Goal: Transaction & Acquisition: Purchase product/service

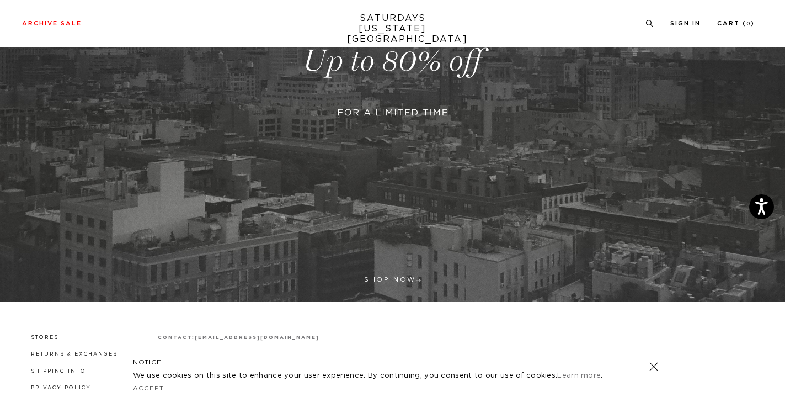
click at [389, 279] on link at bounding box center [392, 61] width 785 height 481
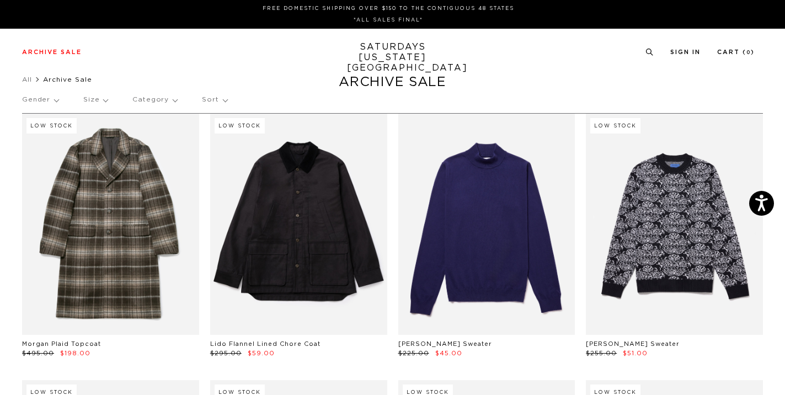
click at [54, 102] on p "Gender" at bounding box center [40, 99] width 36 height 25
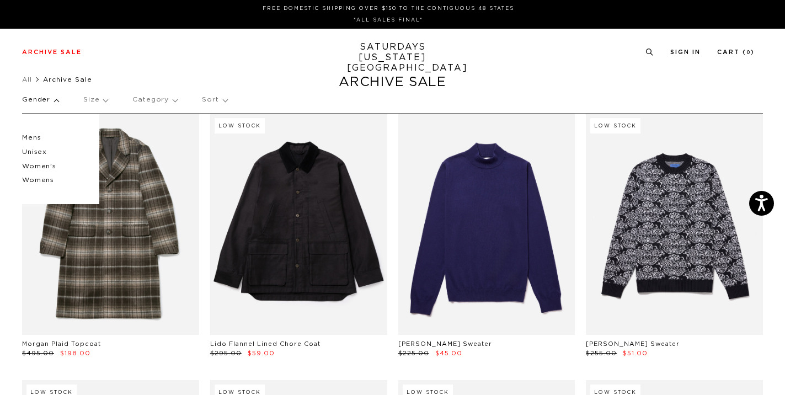
click at [39, 167] on p "Women's" at bounding box center [55, 166] width 66 height 14
click at [42, 167] on p "Women's" at bounding box center [55, 166] width 66 height 14
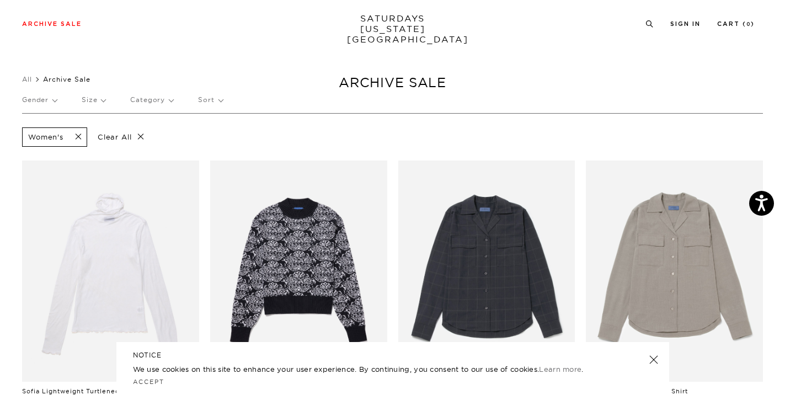
scroll to position [108, 0]
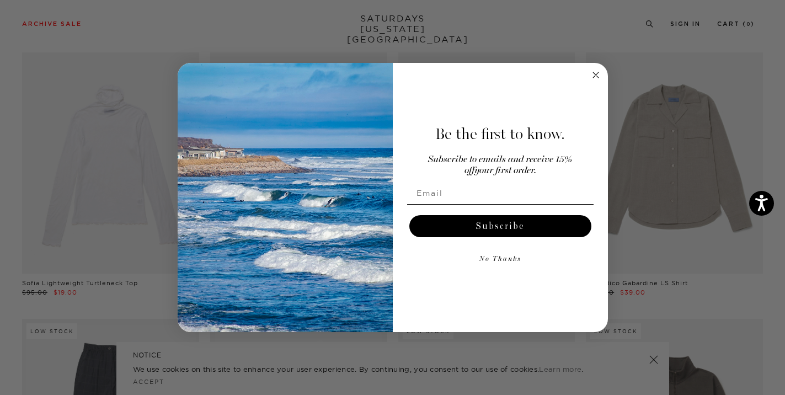
click at [596, 76] on circle "Close dialog" at bounding box center [595, 75] width 13 height 13
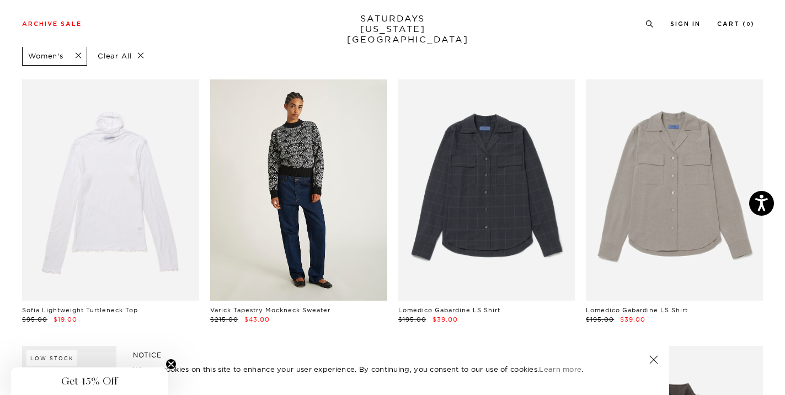
scroll to position [81, 0]
click at [296, 175] on link at bounding box center [298, 190] width 177 height 221
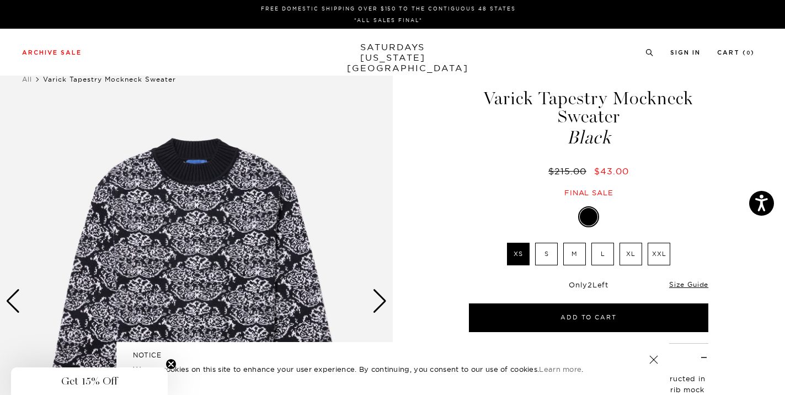
click at [576, 260] on label "M" at bounding box center [574, 254] width 23 height 23
click at [0, 0] on input "M" at bounding box center [0, 0] width 0 height 0
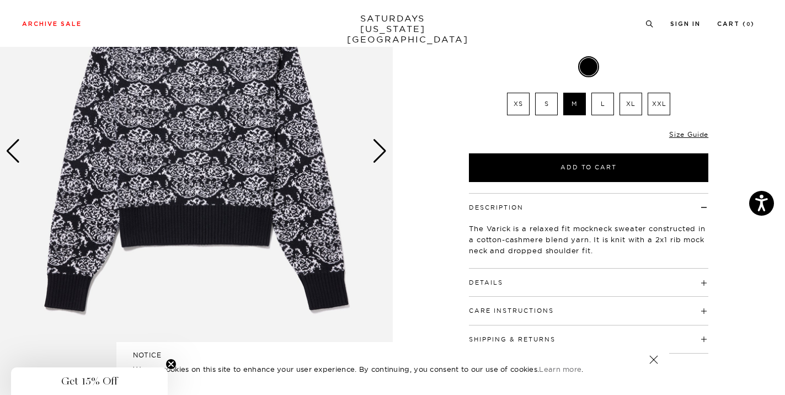
scroll to position [100, 0]
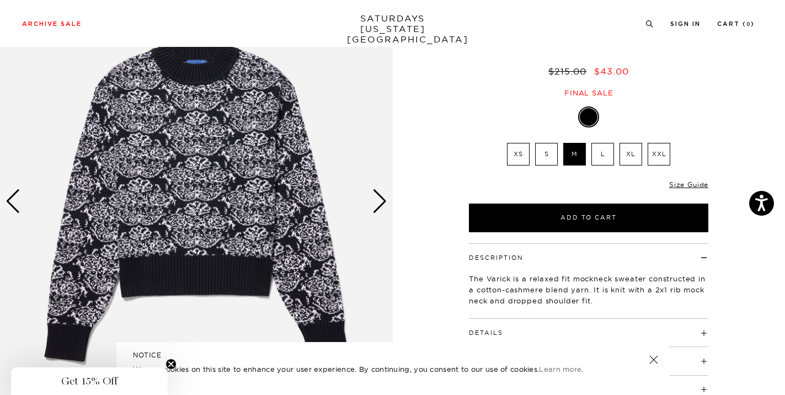
click at [377, 203] on div "Next slide" at bounding box center [380, 201] width 15 height 24
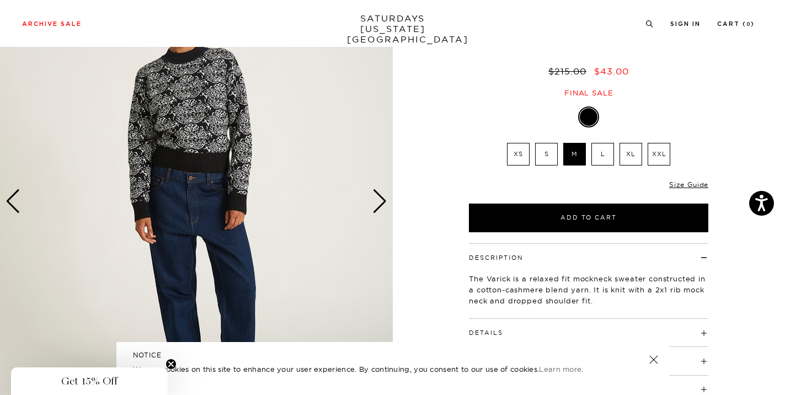
click at [377, 203] on div "Next slide" at bounding box center [380, 201] width 15 height 24
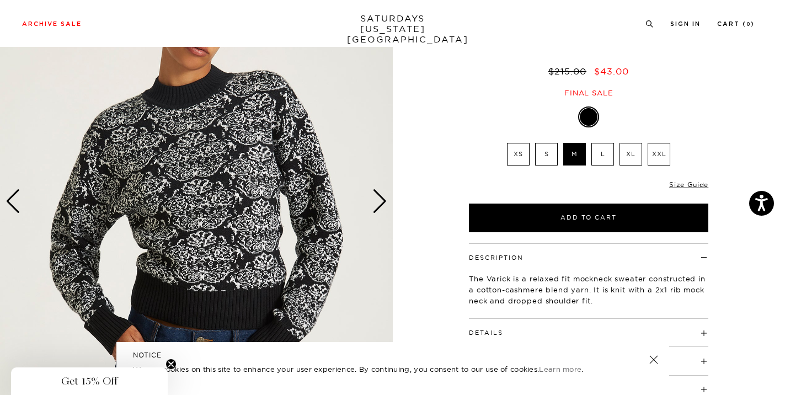
click at [377, 204] on div "Next slide" at bounding box center [380, 201] width 15 height 24
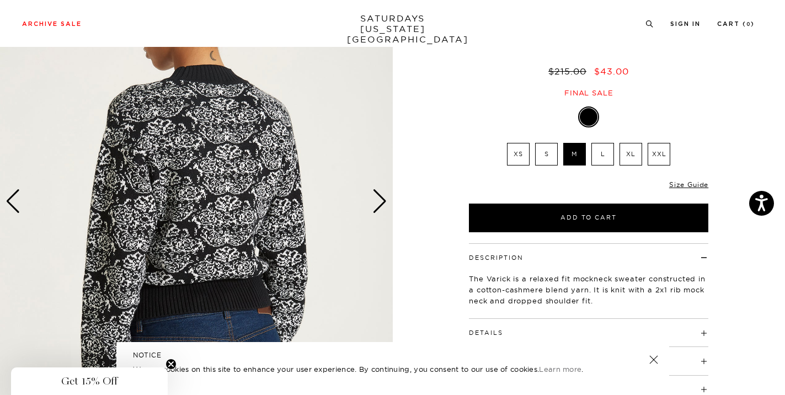
click at [377, 204] on div "Next slide" at bounding box center [380, 201] width 15 height 24
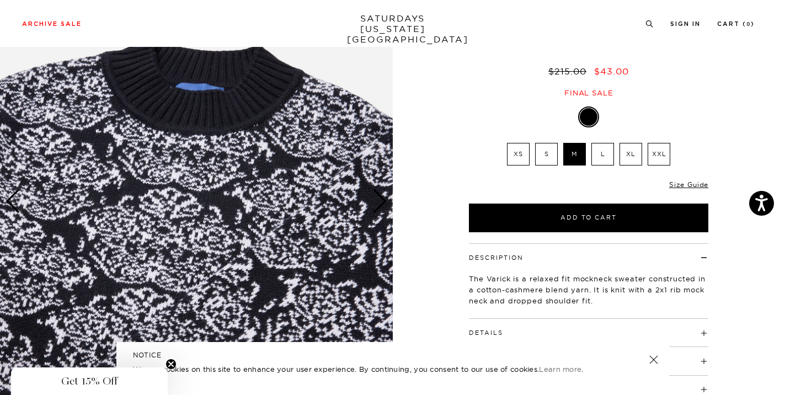
click at [168, 364] on circle "Close teaser" at bounding box center [171, 364] width 10 height 10
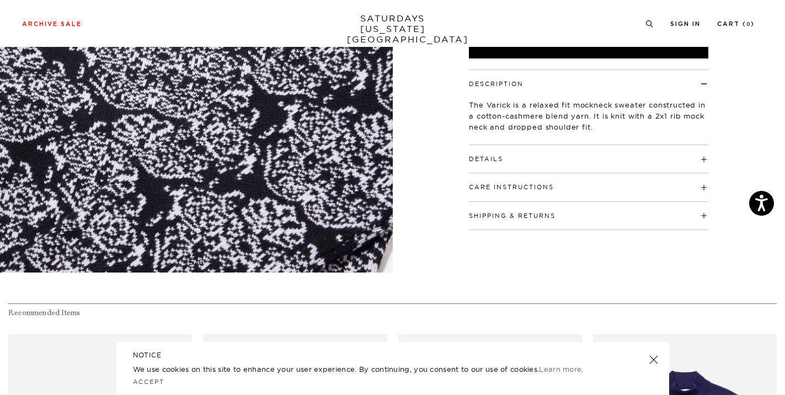
scroll to position [0, 3]
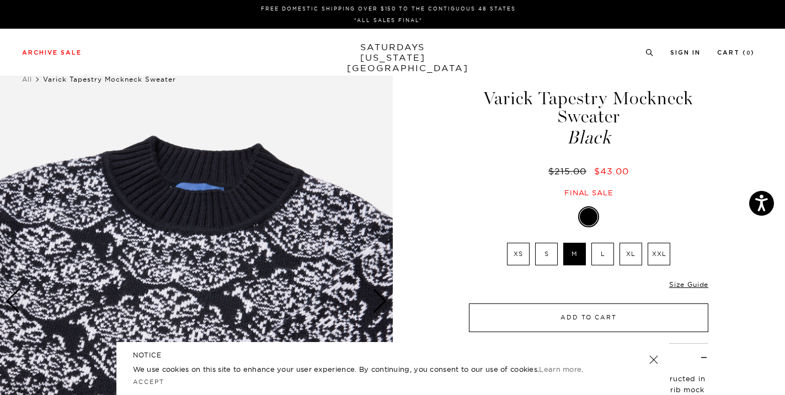
click at [621, 320] on button "Add to Cart" at bounding box center [589, 318] width 240 height 29
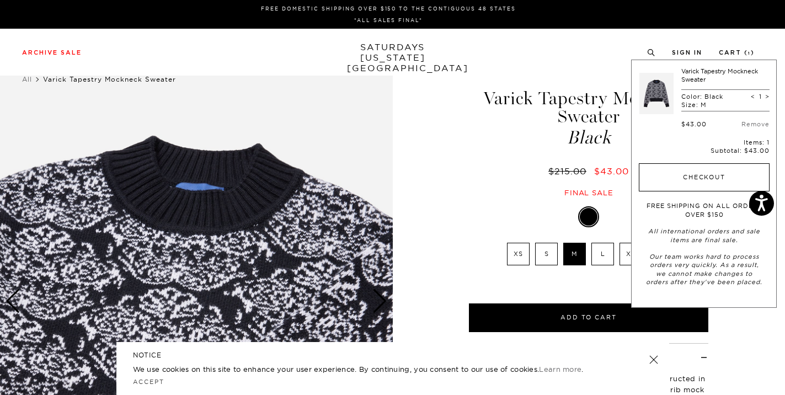
click at [706, 179] on button "Checkout" at bounding box center [704, 177] width 131 height 29
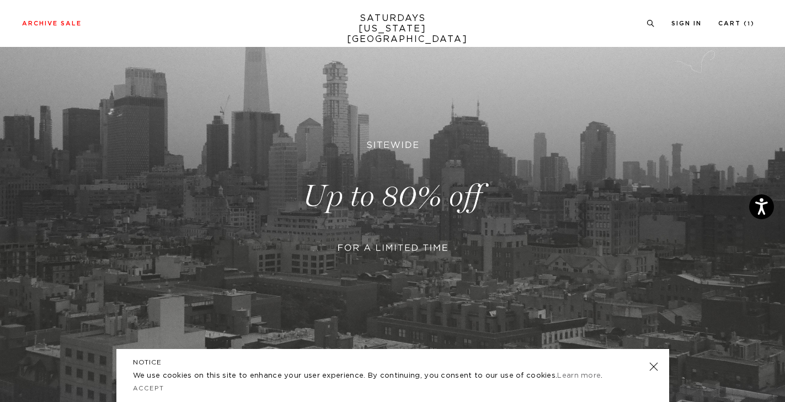
scroll to position [260, 0]
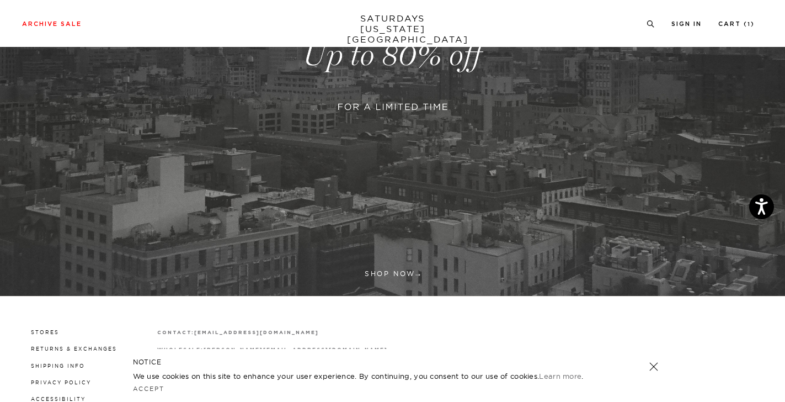
click at [396, 270] on link at bounding box center [392, 55] width 785 height 481
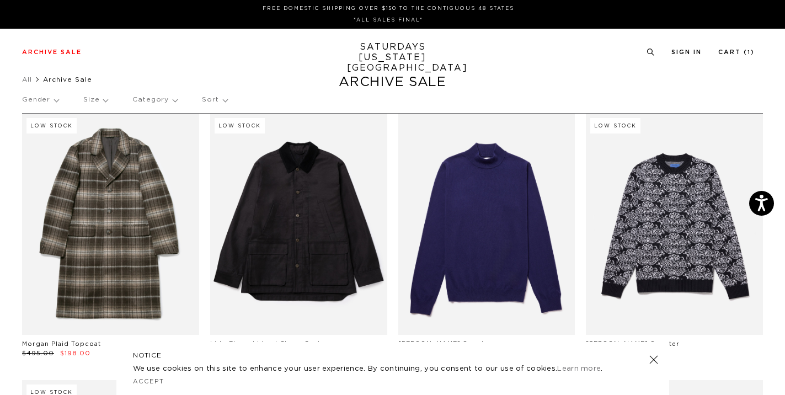
click at [51, 103] on p "Gender" at bounding box center [40, 99] width 36 height 25
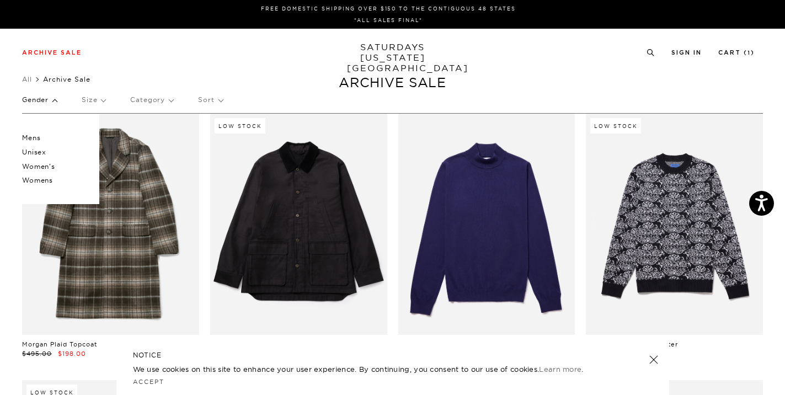
click at [39, 166] on p "Women's" at bounding box center [55, 166] width 66 height 14
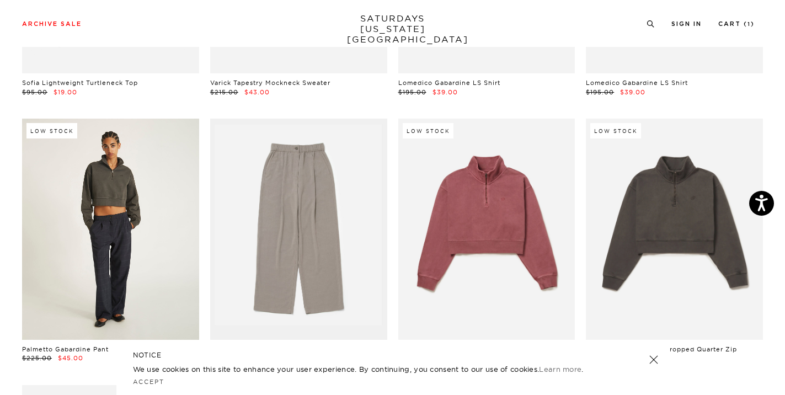
scroll to position [310, 0]
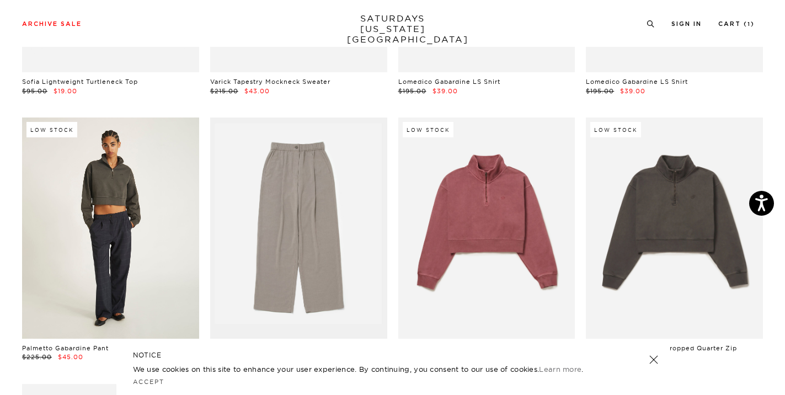
click at [120, 196] on link at bounding box center [110, 228] width 177 height 221
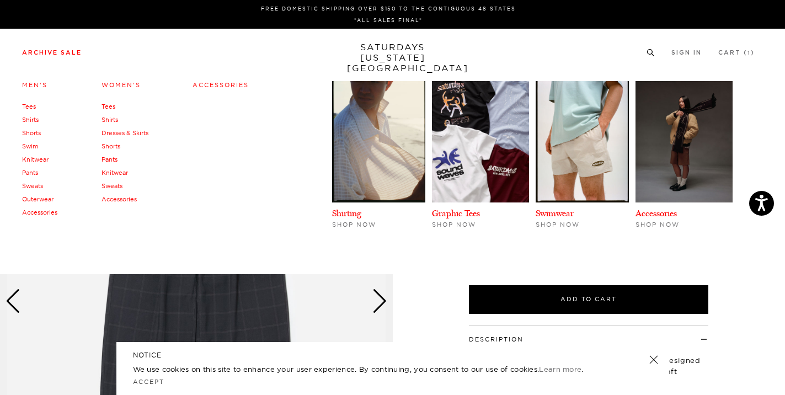
click at [57, 55] on link "Archive Sale" at bounding box center [52, 53] width 60 height 6
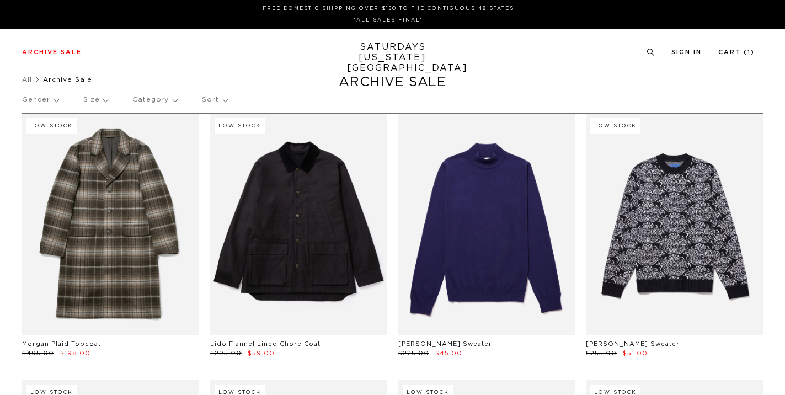
click at [52, 101] on p "Gender" at bounding box center [40, 99] width 36 height 25
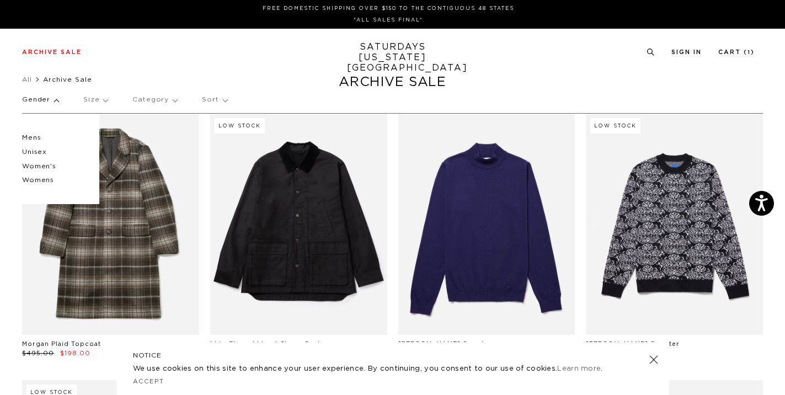
click at [39, 151] on p "Unisex" at bounding box center [55, 152] width 66 height 14
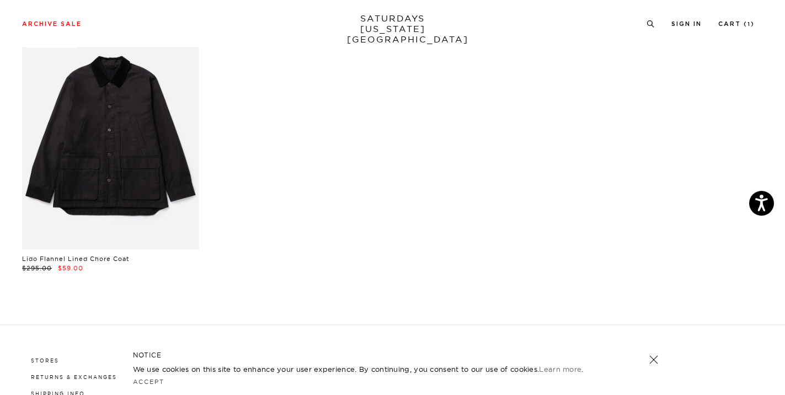
scroll to position [98, 0]
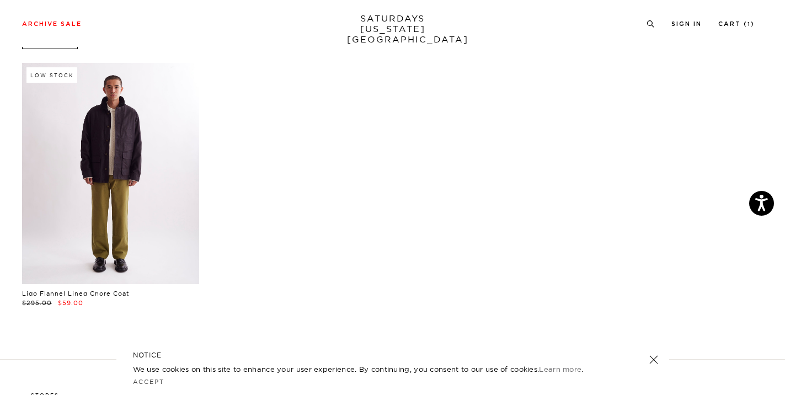
click at [139, 164] on link at bounding box center [110, 173] width 177 height 221
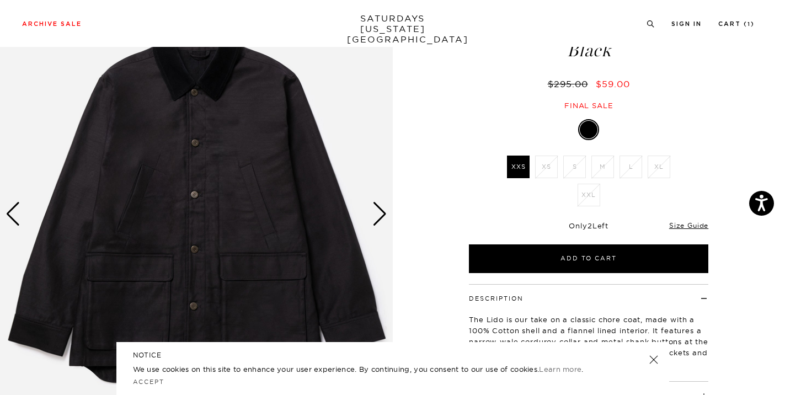
scroll to position [90, 0]
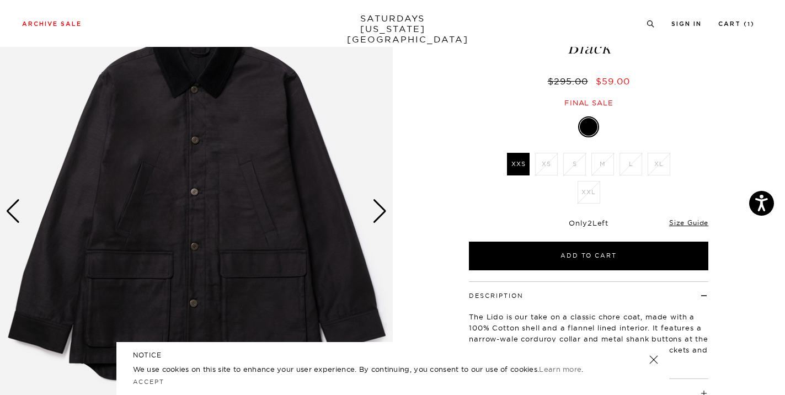
click at [376, 214] on div "Next slide" at bounding box center [380, 211] width 15 height 24
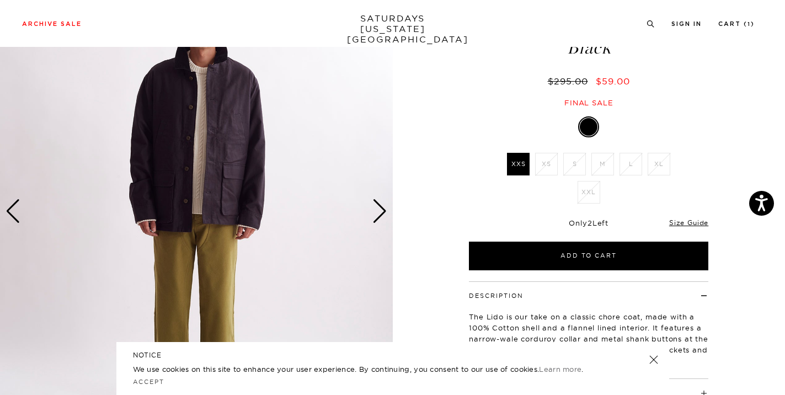
click at [376, 215] on div "Next slide" at bounding box center [380, 211] width 15 height 24
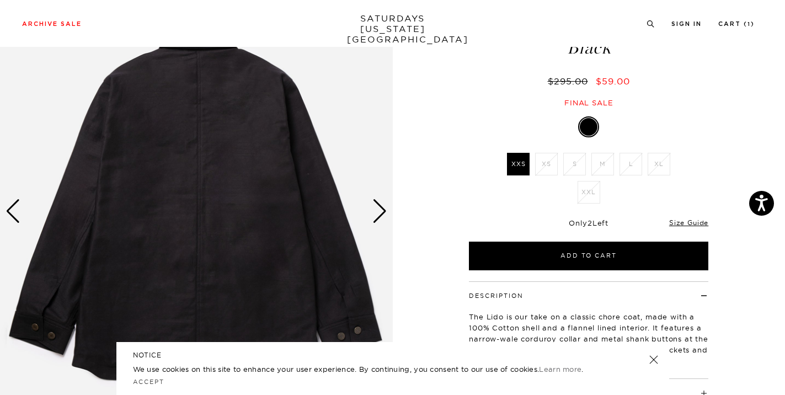
click at [376, 215] on div "Next slide" at bounding box center [380, 211] width 15 height 24
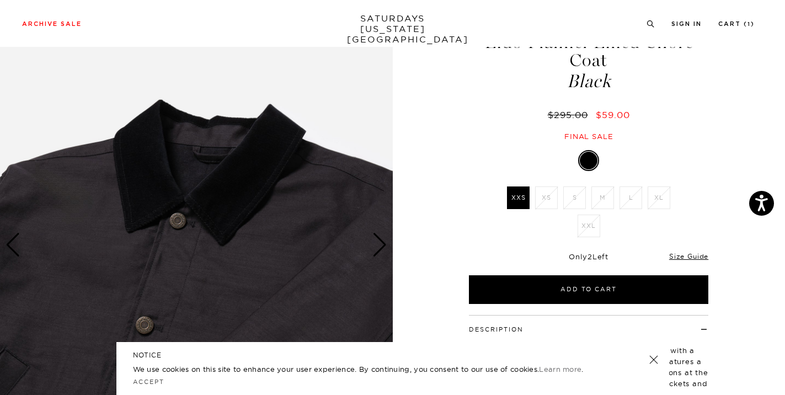
scroll to position [55, 2]
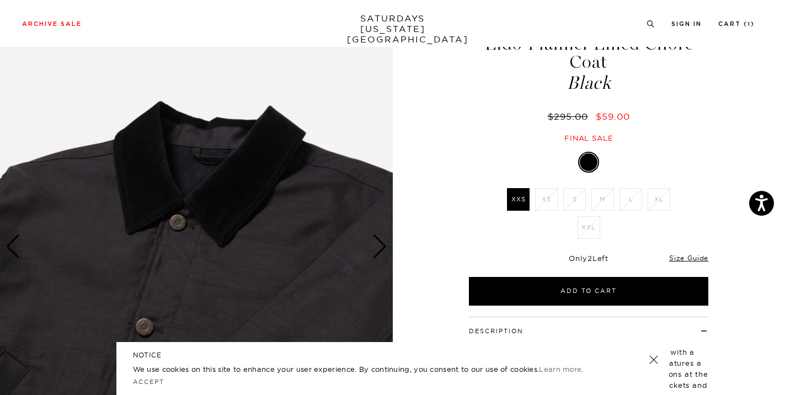
click at [573, 196] on li "S" at bounding box center [575, 199] width 28 height 23
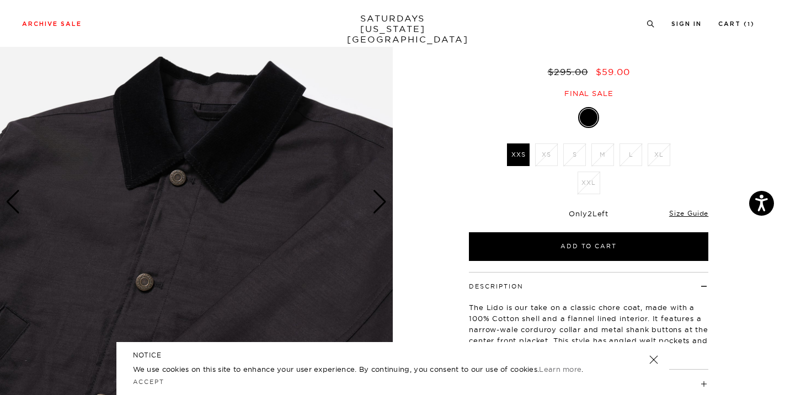
scroll to position [92, 2]
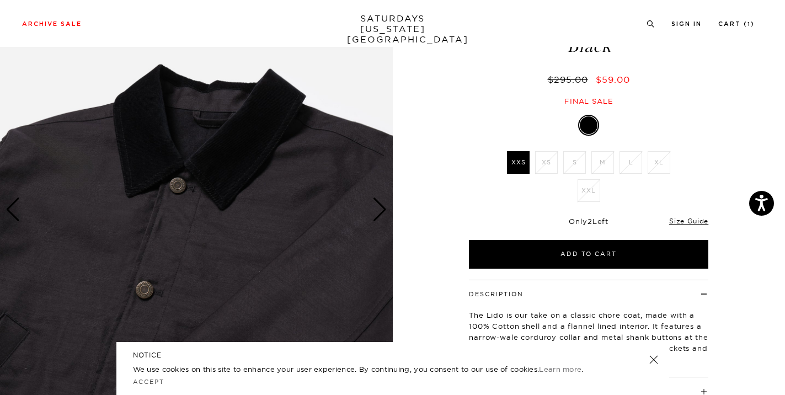
click at [379, 206] on div "Next slide" at bounding box center [380, 210] width 15 height 24
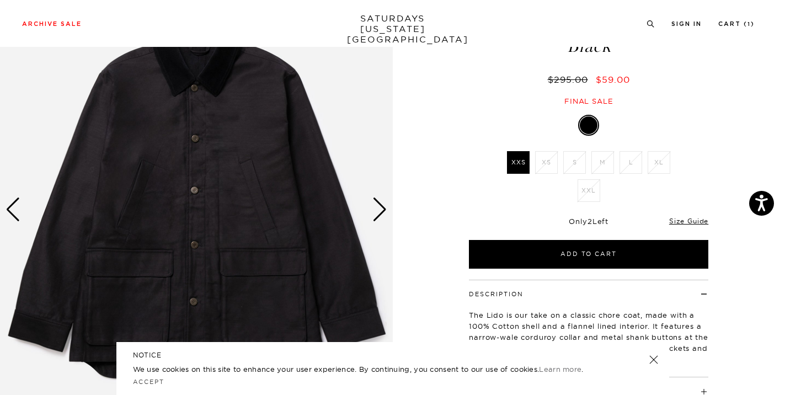
click at [379, 206] on div "Next slide" at bounding box center [380, 210] width 15 height 24
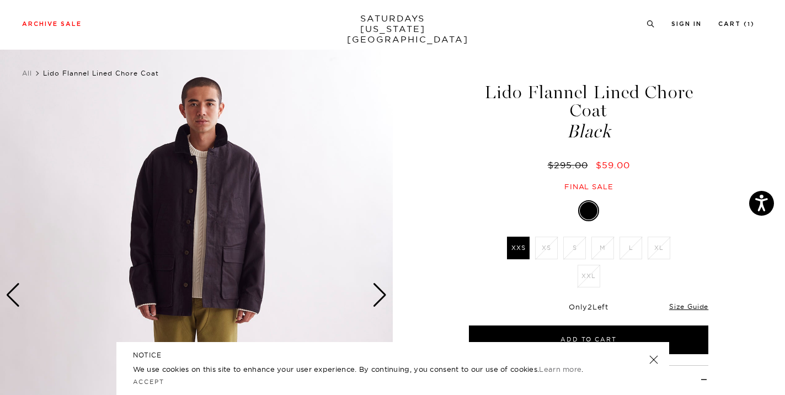
scroll to position [6, 2]
click at [742, 24] on link "Cart ( 1 )" at bounding box center [737, 24] width 36 height 6
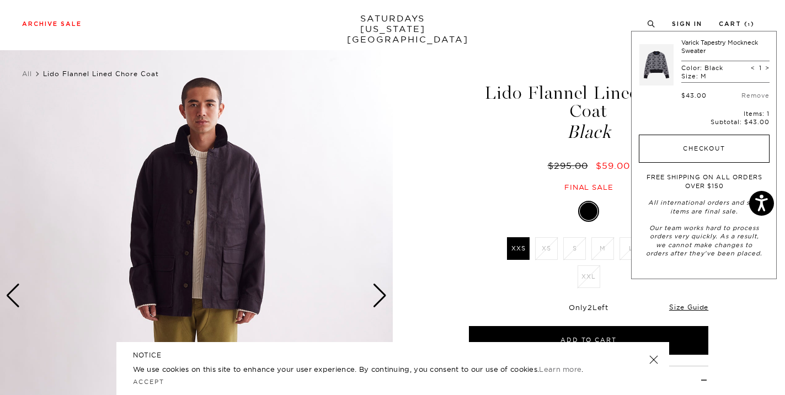
click at [699, 143] on button "Checkout" at bounding box center [704, 149] width 131 height 29
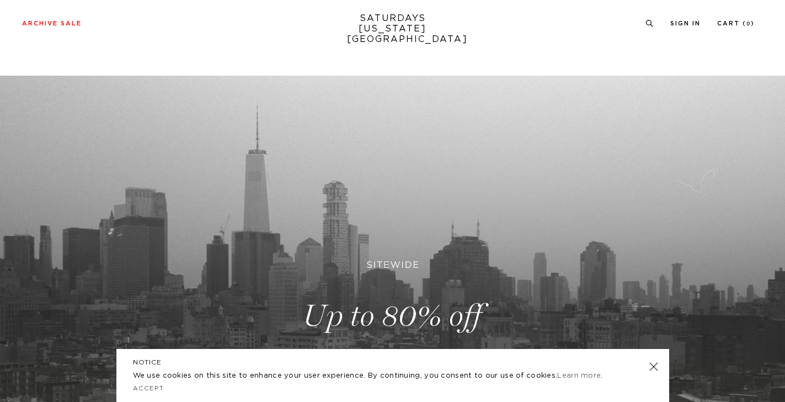
scroll to position [148, 0]
